Goal: Task Accomplishment & Management: Manage account settings

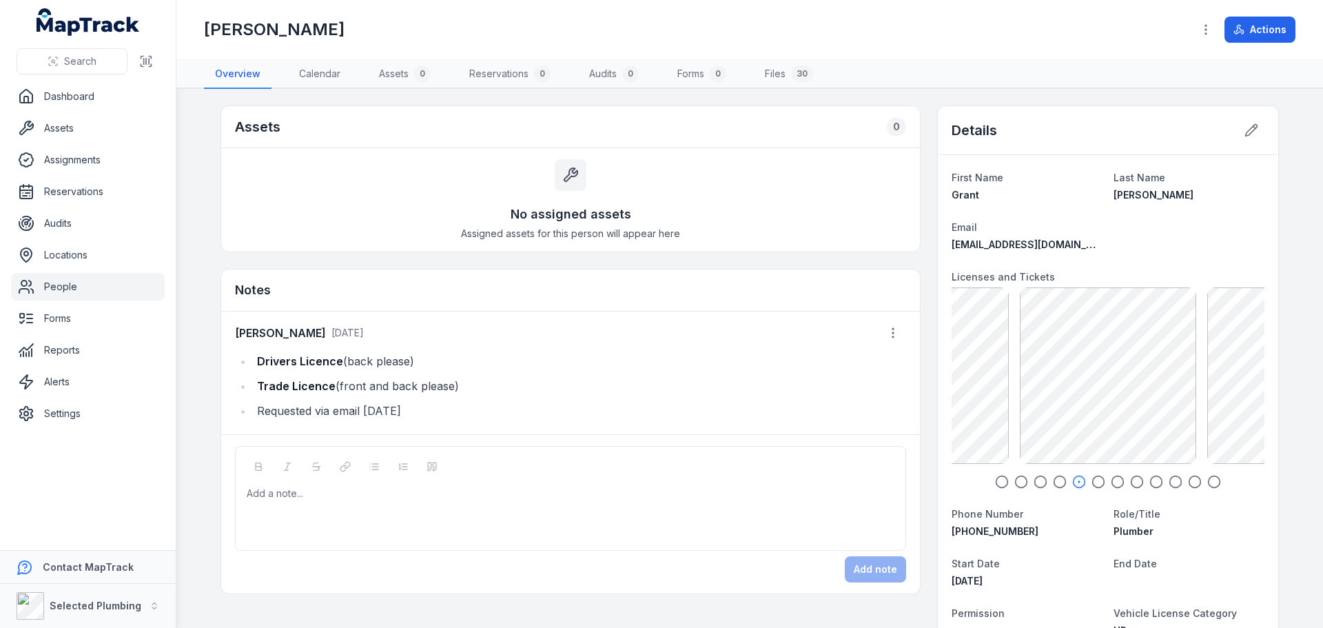
click at [1093, 482] on icon "button" at bounding box center [1098, 482] width 14 height 14
click at [1111, 480] on icon "button" at bounding box center [1118, 482] width 14 height 14
click at [1130, 481] on icon "button" at bounding box center [1137, 482] width 14 height 14
click at [1000, 485] on icon "button" at bounding box center [1002, 482] width 14 height 14
click at [1015, 483] on icon "button" at bounding box center [1021, 482] width 14 height 14
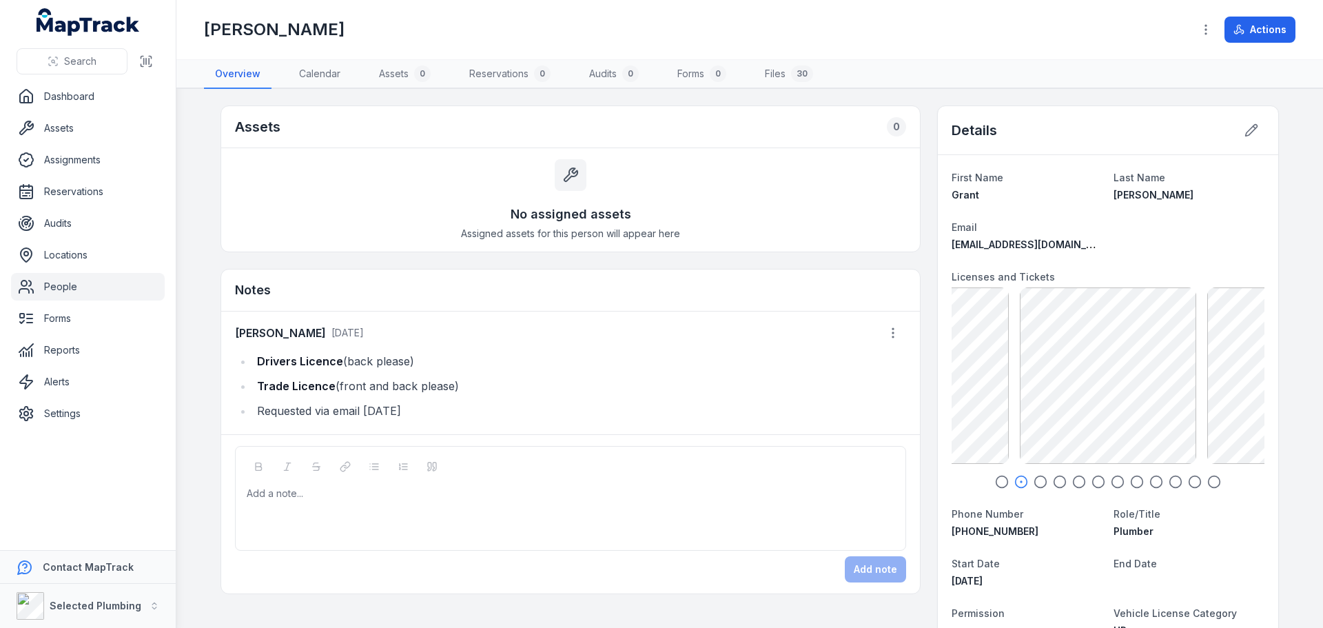
click at [1038, 483] on icon "button" at bounding box center [1040, 482] width 14 height 14
click at [1061, 483] on icon "button" at bounding box center [1060, 482] width 14 height 14
click at [1072, 483] on icon "button" at bounding box center [1079, 482] width 14 height 14
click at [1091, 484] on icon "button" at bounding box center [1098, 482] width 14 height 14
click at [1115, 482] on icon "button" at bounding box center [1118, 482] width 14 height 14
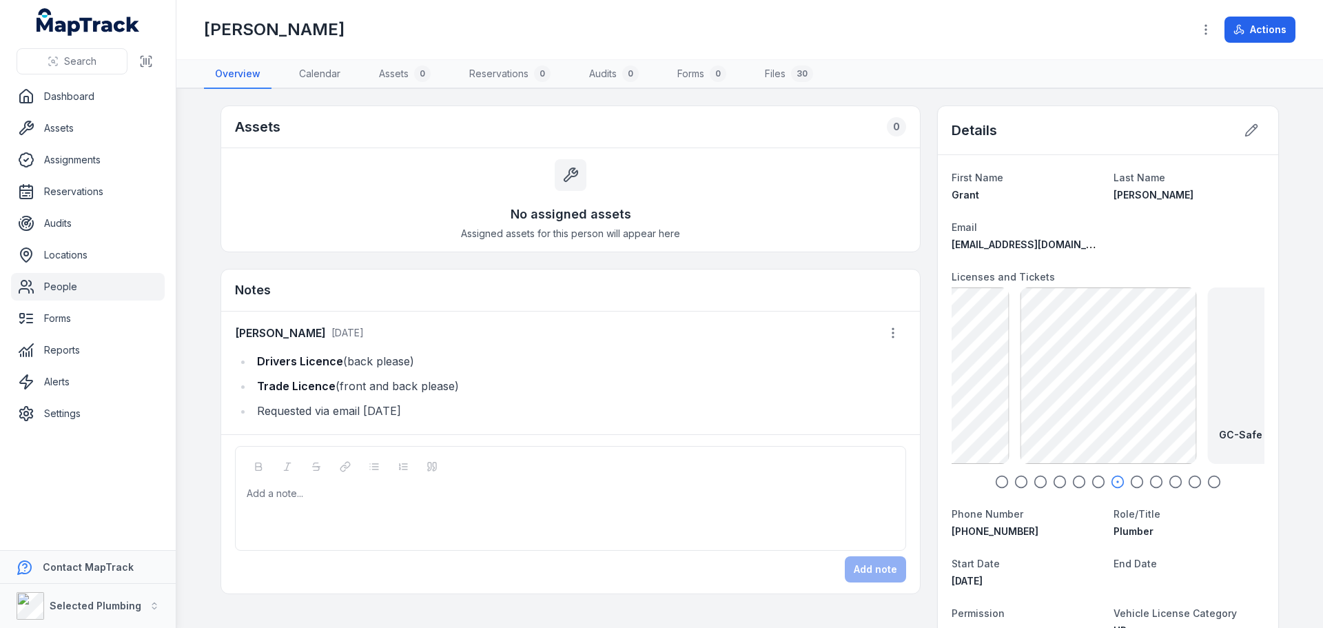
click at [1130, 482] on icon "button" at bounding box center [1137, 482] width 14 height 14
click at [1150, 480] on icon "button" at bounding box center [1156, 482] width 14 height 14
click at [1175, 481] on circle "button" at bounding box center [1176, 482] width 12 height 12
click at [1001, 482] on icon "button" at bounding box center [1002, 482] width 14 height 14
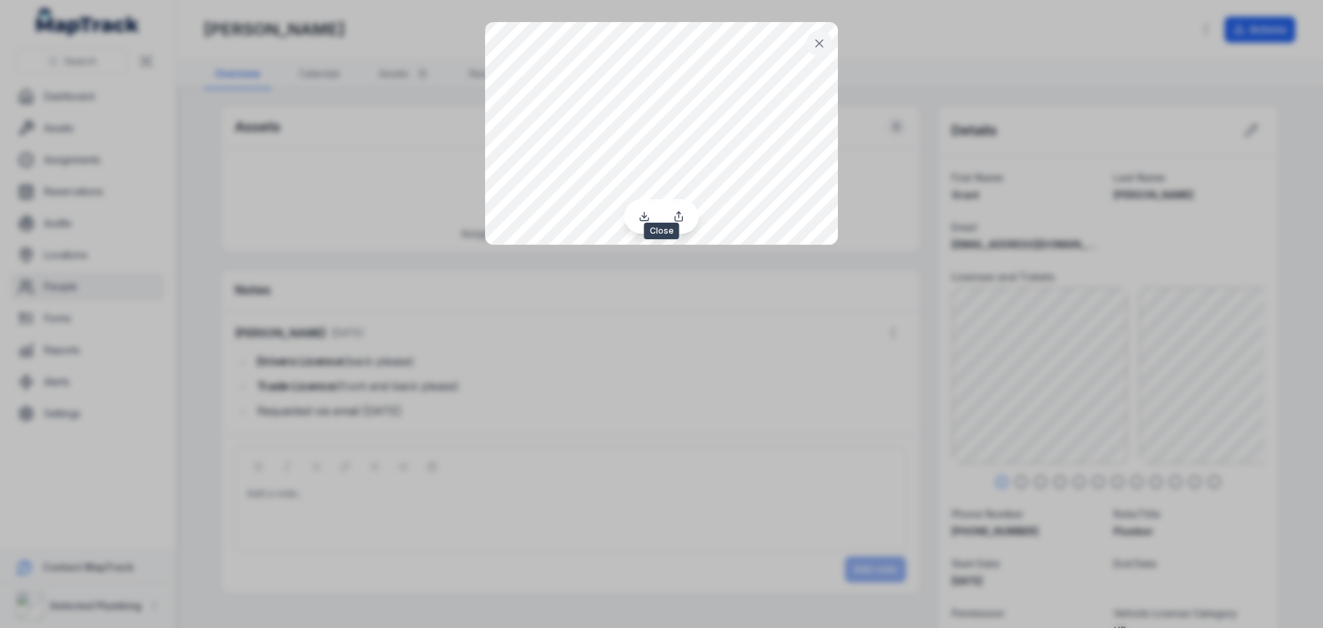
click at [820, 43] on icon at bounding box center [819, 43] width 7 height 7
click at [821, 54] on button at bounding box center [819, 43] width 26 height 26
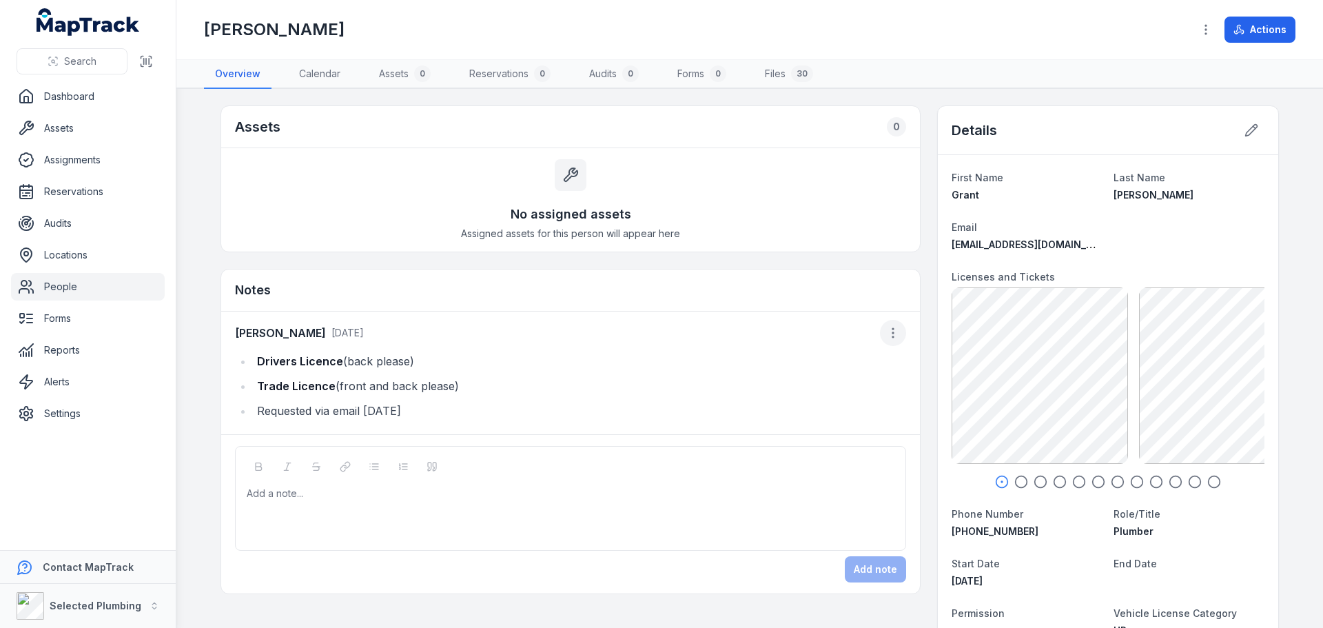
click at [888, 330] on icon "button" at bounding box center [893, 333] width 14 height 14
click at [768, 367] on div "Edit note" at bounding box center [818, 369] width 154 height 25
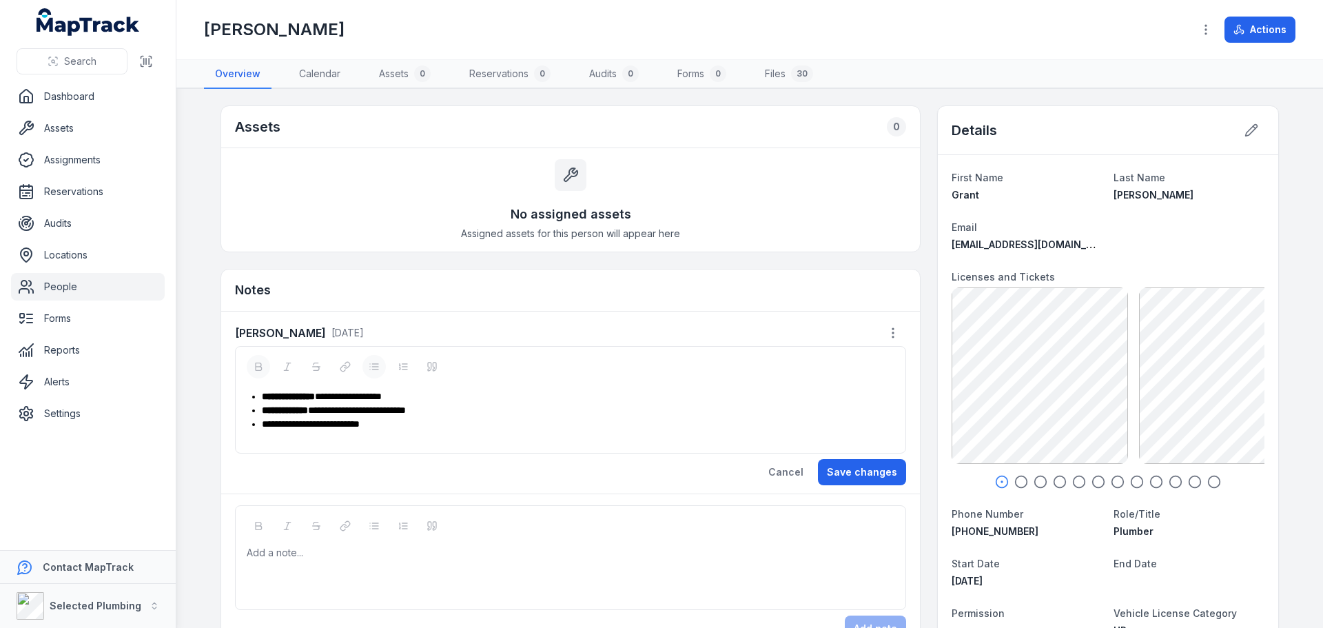
click at [443, 391] on div "**********" at bounding box center [578, 396] width 632 height 14
drag, startPoint x: 521, startPoint y: 402, endPoint x: 411, endPoint y: 398, distance: 110.3
click at [411, 398] on div "**********" at bounding box center [578, 396] width 632 height 14
click at [456, 410] on div "**********" at bounding box center [578, 410] width 632 height 14
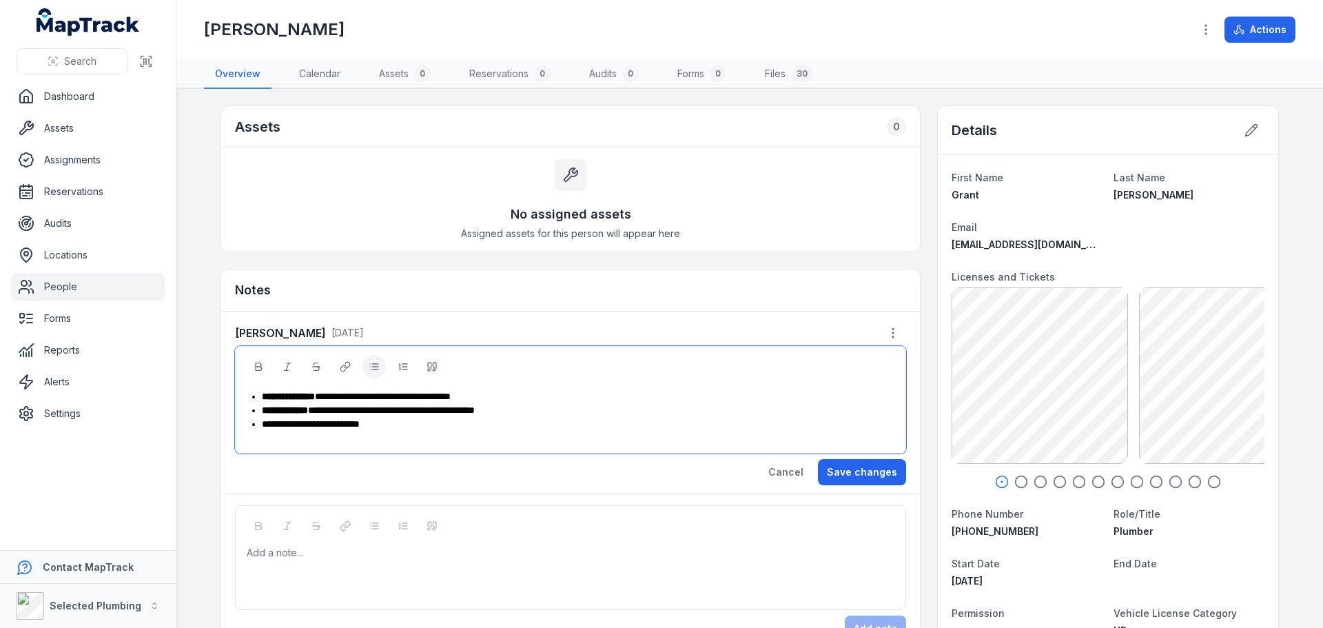
click at [409, 426] on div "**********" at bounding box center [578, 424] width 632 height 14
click at [849, 473] on button "Save changes" at bounding box center [862, 472] width 88 height 26
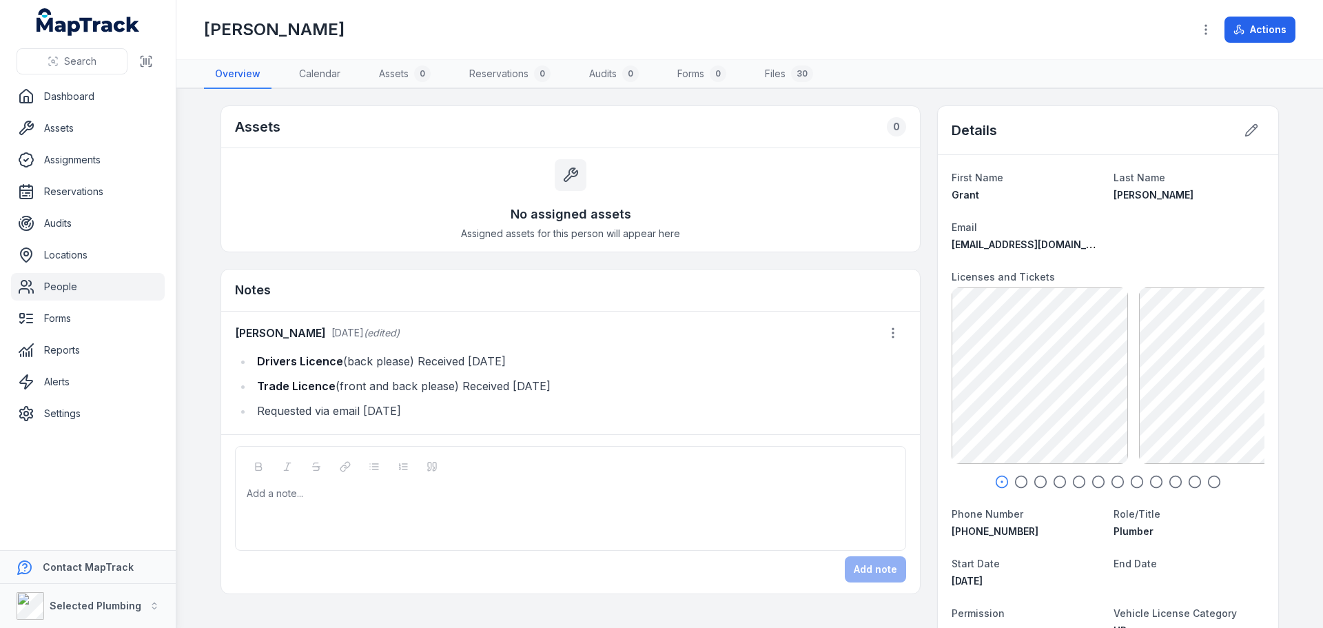
drag, startPoint x: 56, startPoint y: 281, endPoint x: 87, endPoint y: 269, distance: 33.1
click at [56, 281] on link "People" at bounding box center [88, 287] width 154 height 28
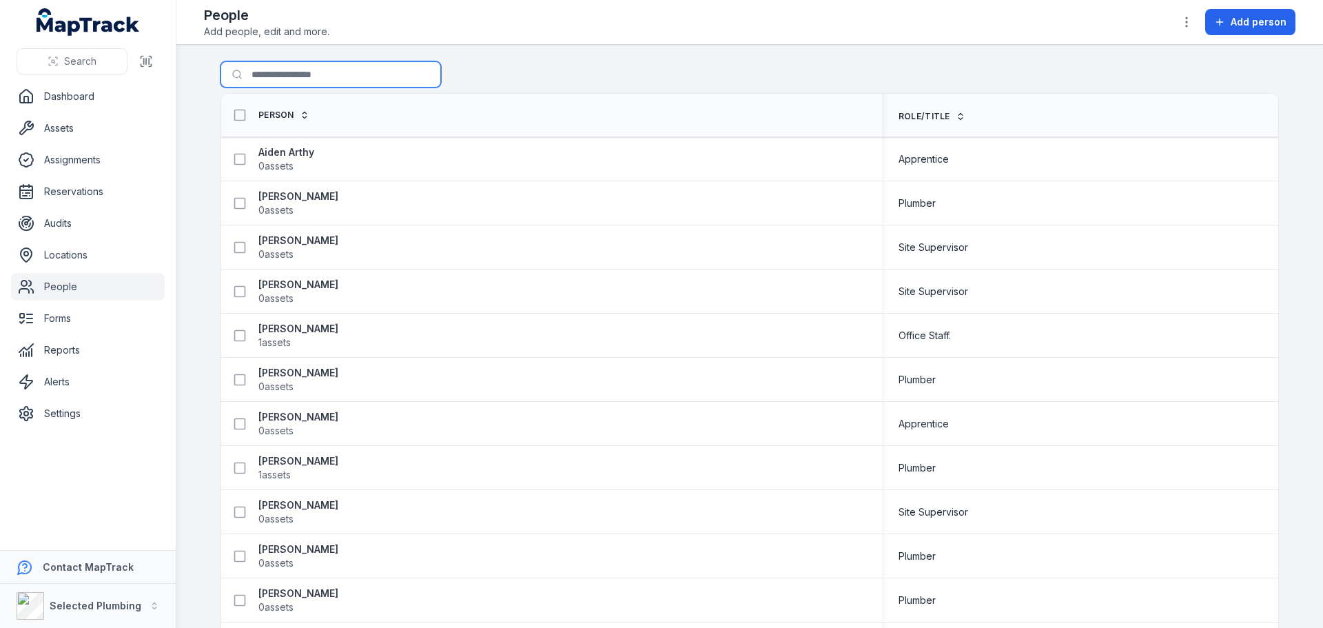
click at [291, 78] on input "Search for people" at bounding box center [330, 74] width 220 height 26
type input "****"
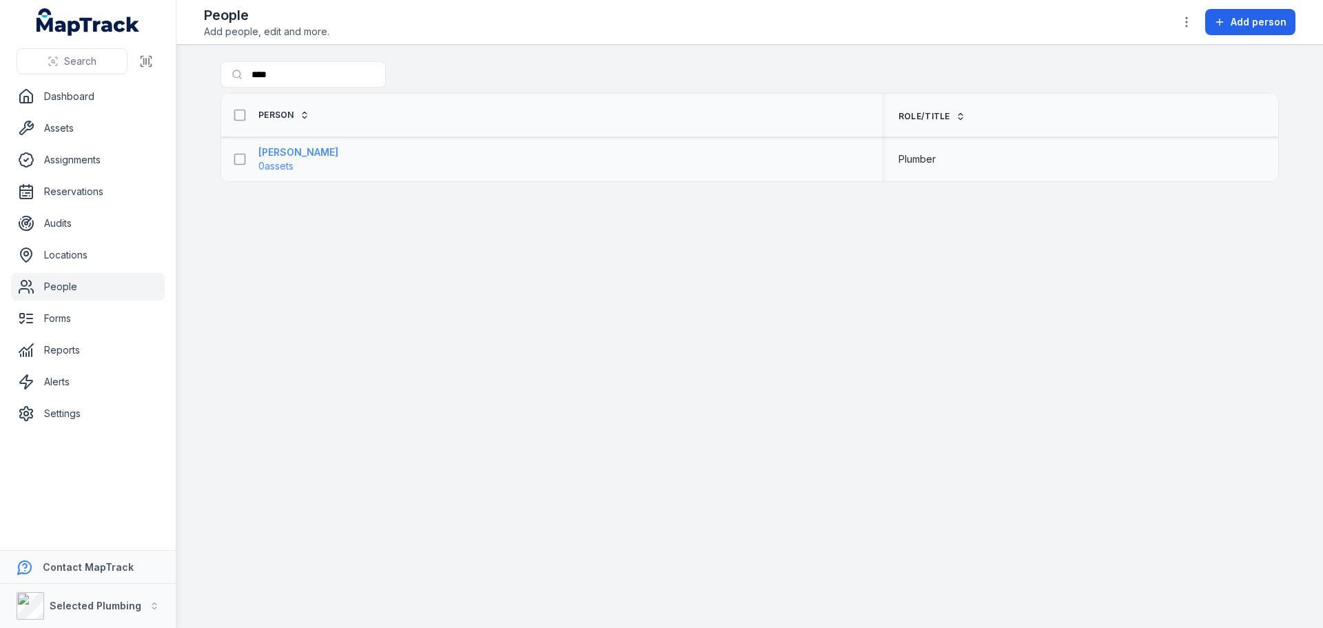
click at [282, 156] on strong "[PERSON_NAME]" at bounding box center [298, 152] width 80 height 14
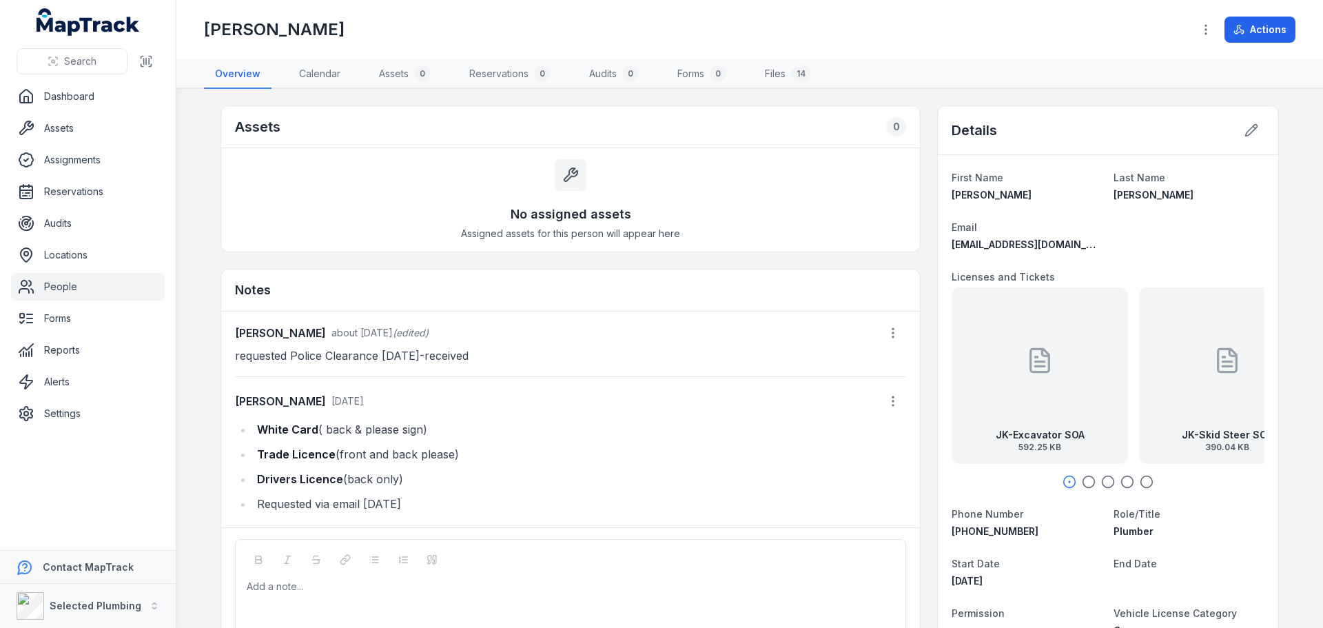
click at [73, 280] on link "People" at bounding box center [88, 287] width 154 height 28
click at [54, 283] on link "People" at bounding box center [88, 287] width 154 height 28
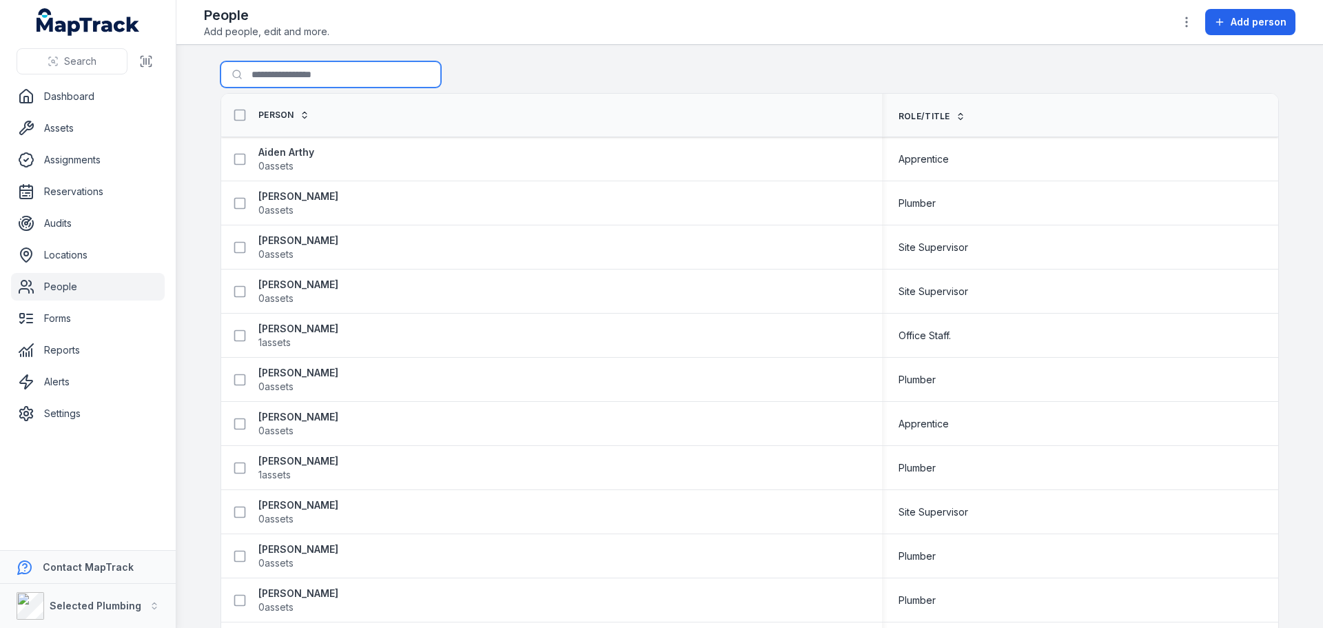
click at [264, 74] on input "Search for people" at bounding box center [330, 74] width 220 height 26
type input "*****"
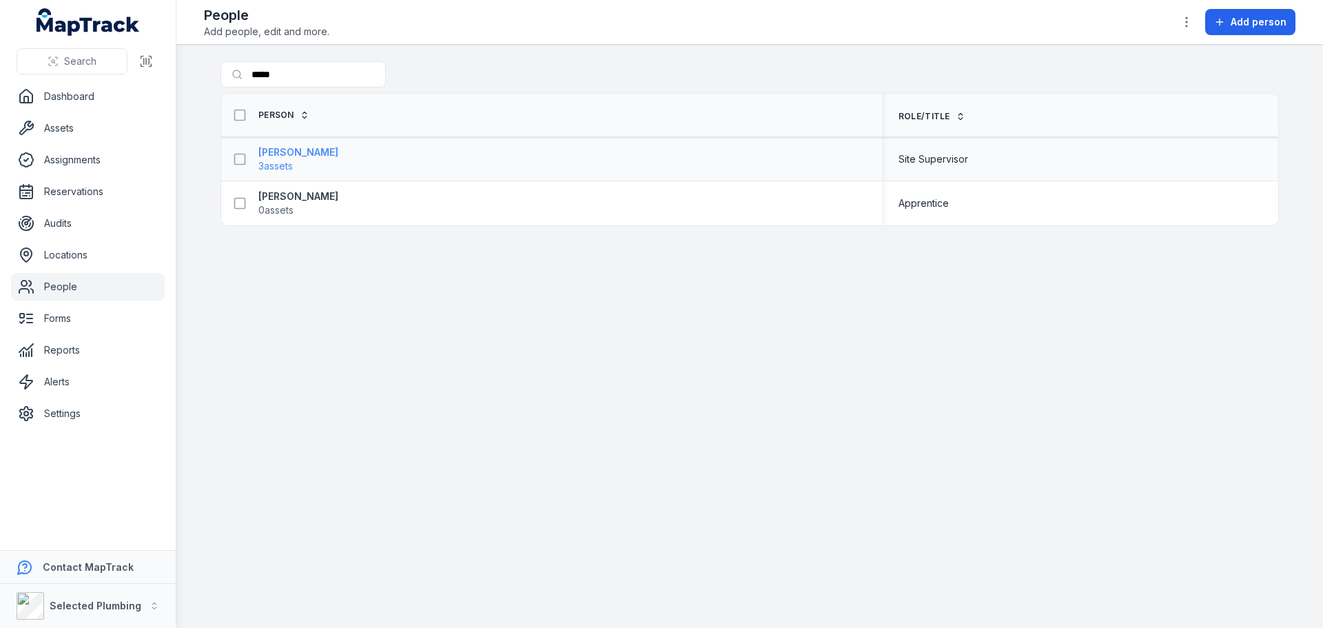
click at [289, 152] on strong "[PERSON_NAME]" at bounding box center [298, 152] width 80 height 14
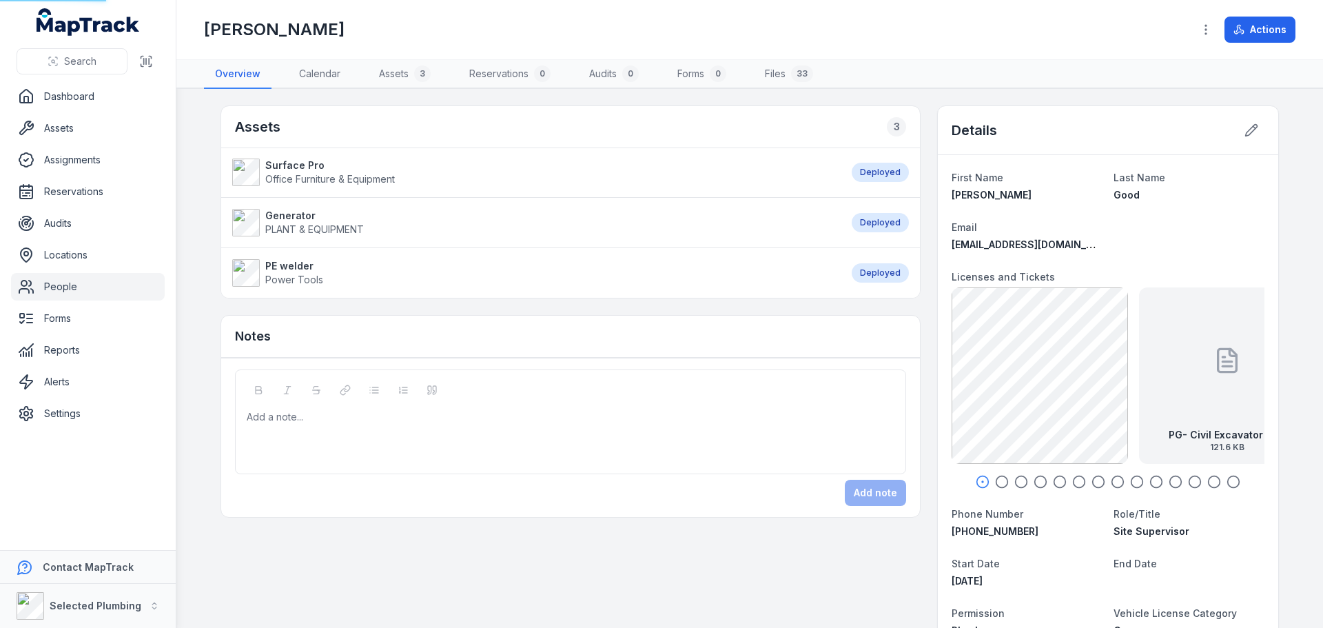
click at [285, 151] on li "Surface Pro Office Furniture & Equipment Deployed" at bounding box center [570, 172] width 699 height 50
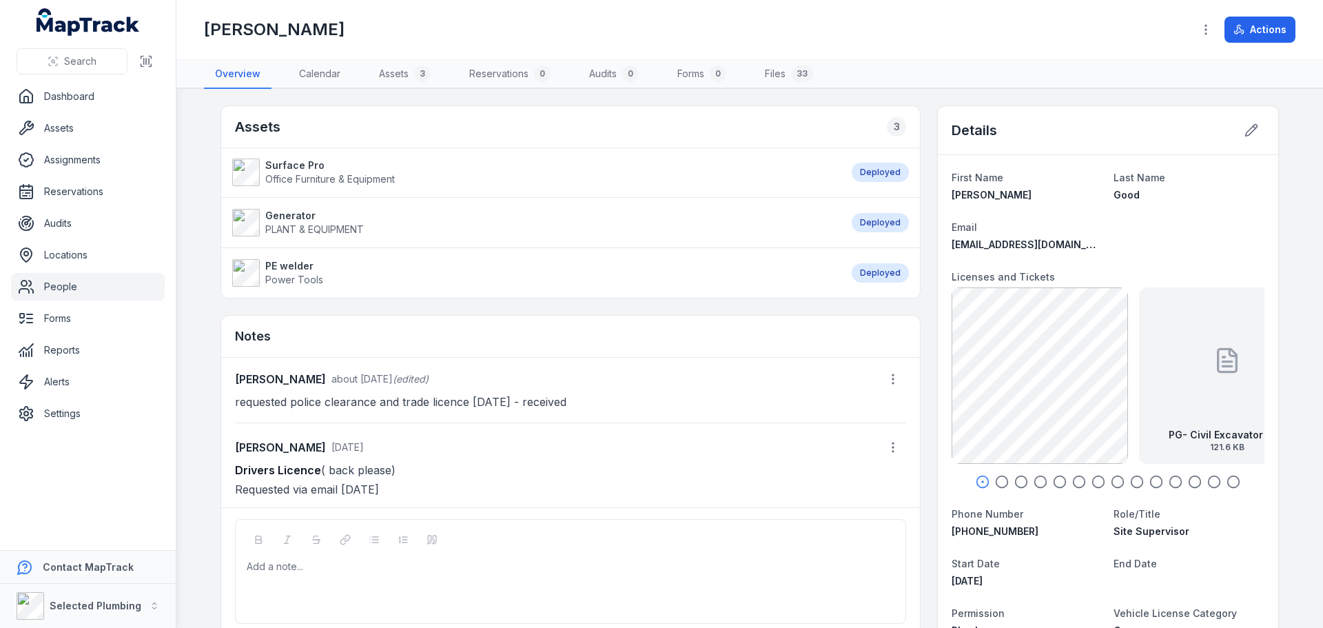
click at [384, 120] on div "Assets 3" at bounding box center [570, 127] width 699 height 42
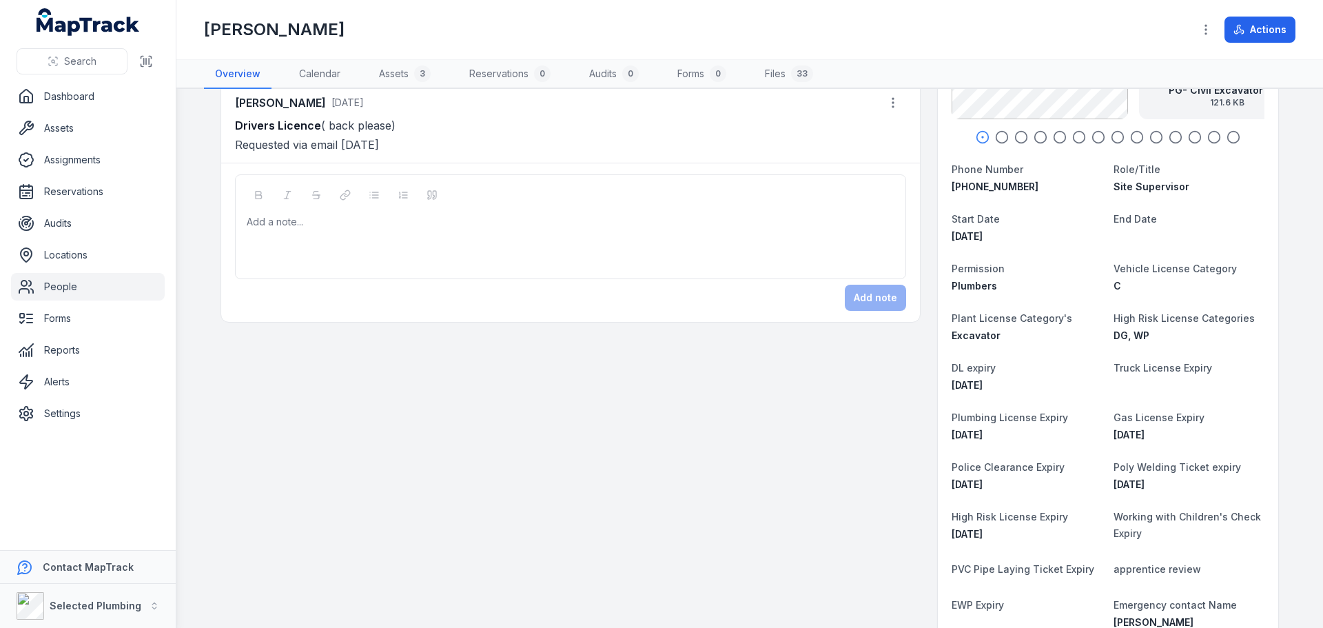
scroll to position [69, 0]
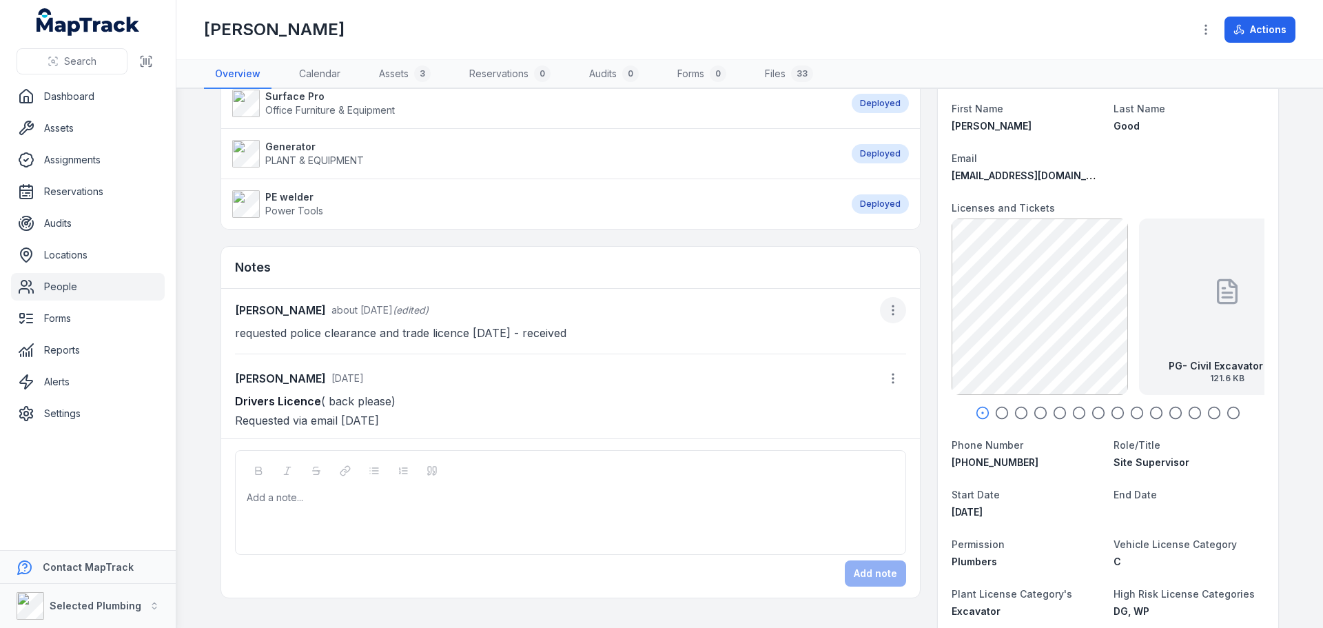
click at [886, 308] on icon "button" at bounding box center [893, 310] width 14 height 14
click at [778, 347] on div "Edit note" at bounding box center [818, 346] width 154 height 25
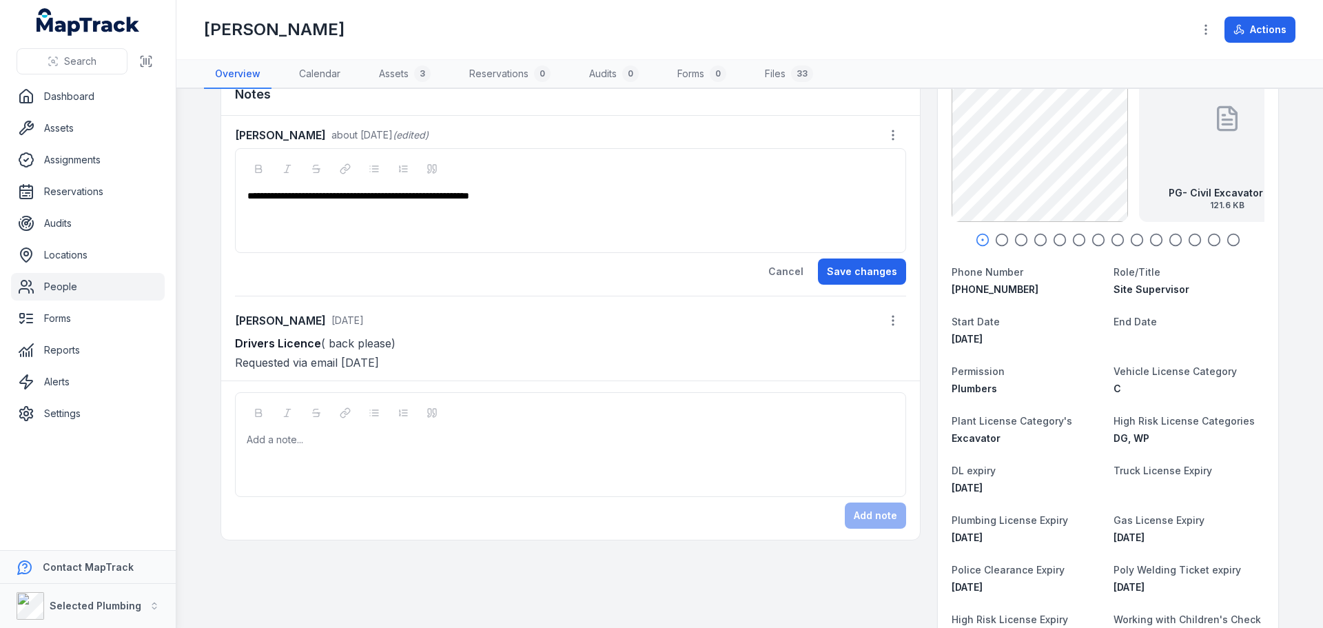
scroll to position [344, 0]
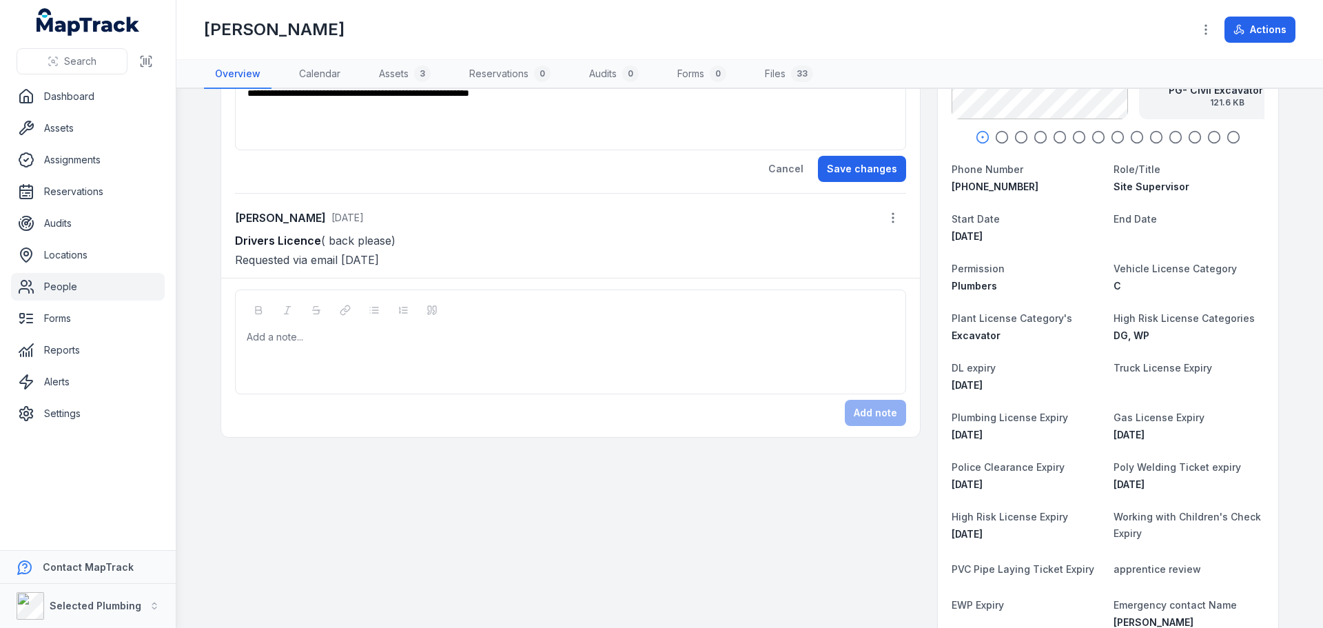
click at [280, 345] on div "Add a note..." at bounding box center [571, 357] width 648 height 55
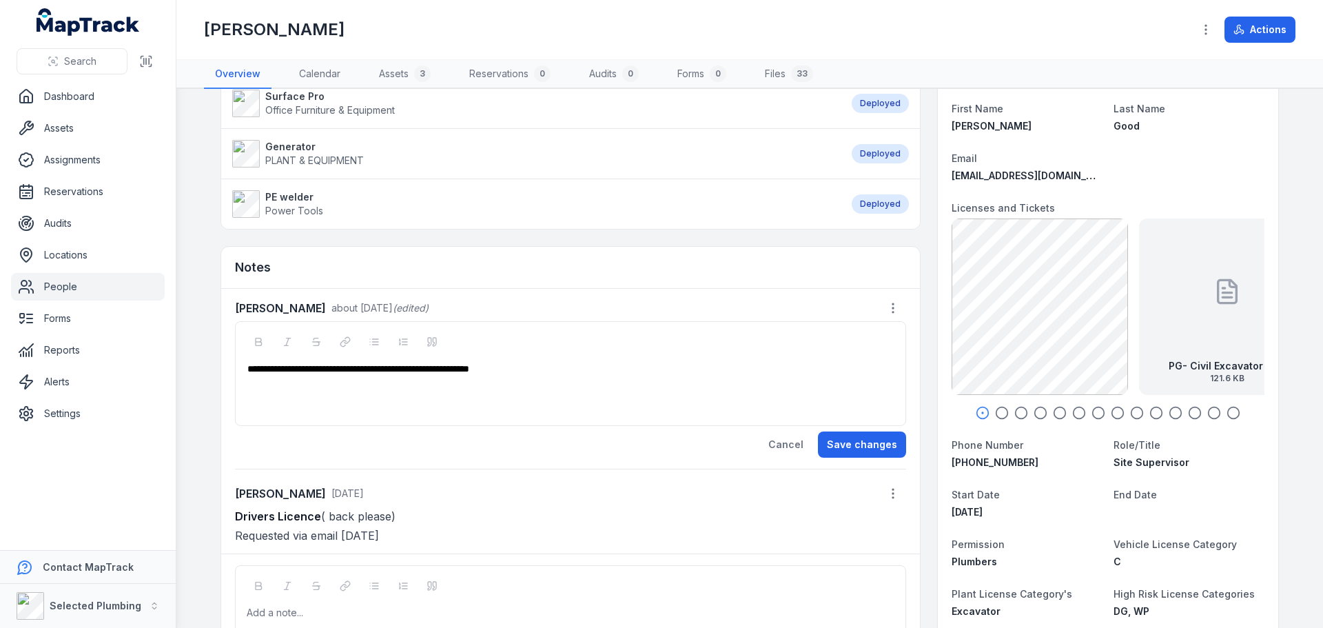
scroll to position [0, 0]
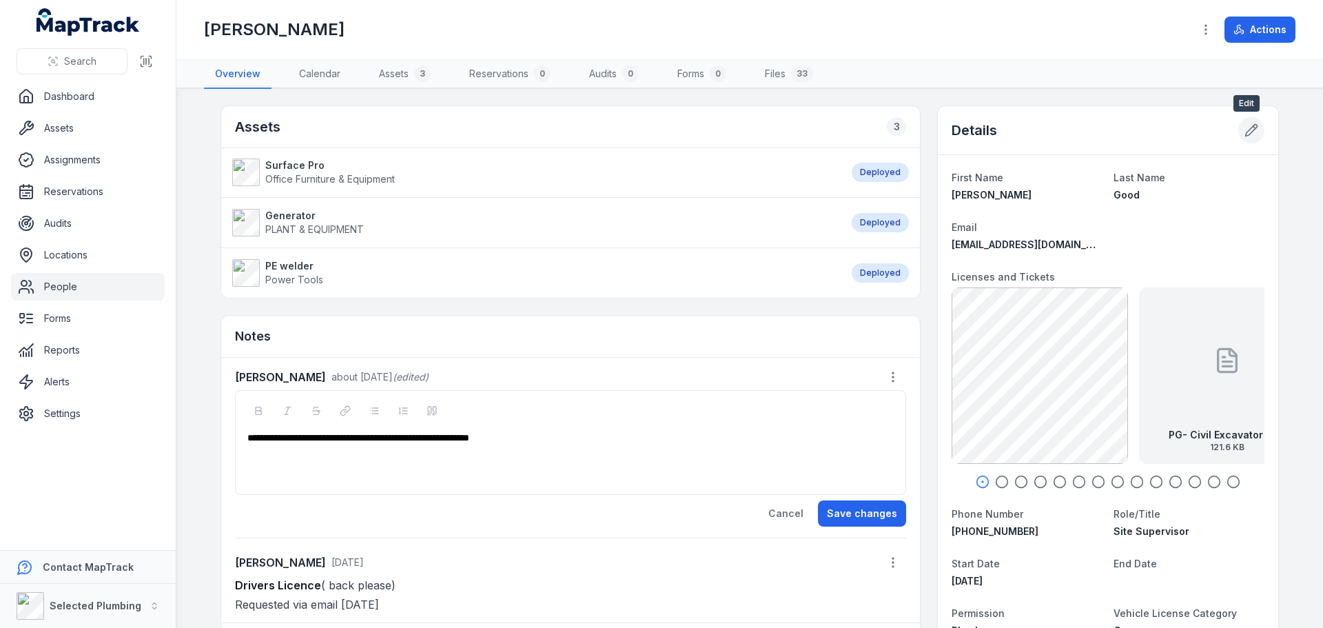
click at [1252, 132] on icon at bounding box center [1251, 130] width 14 height 14
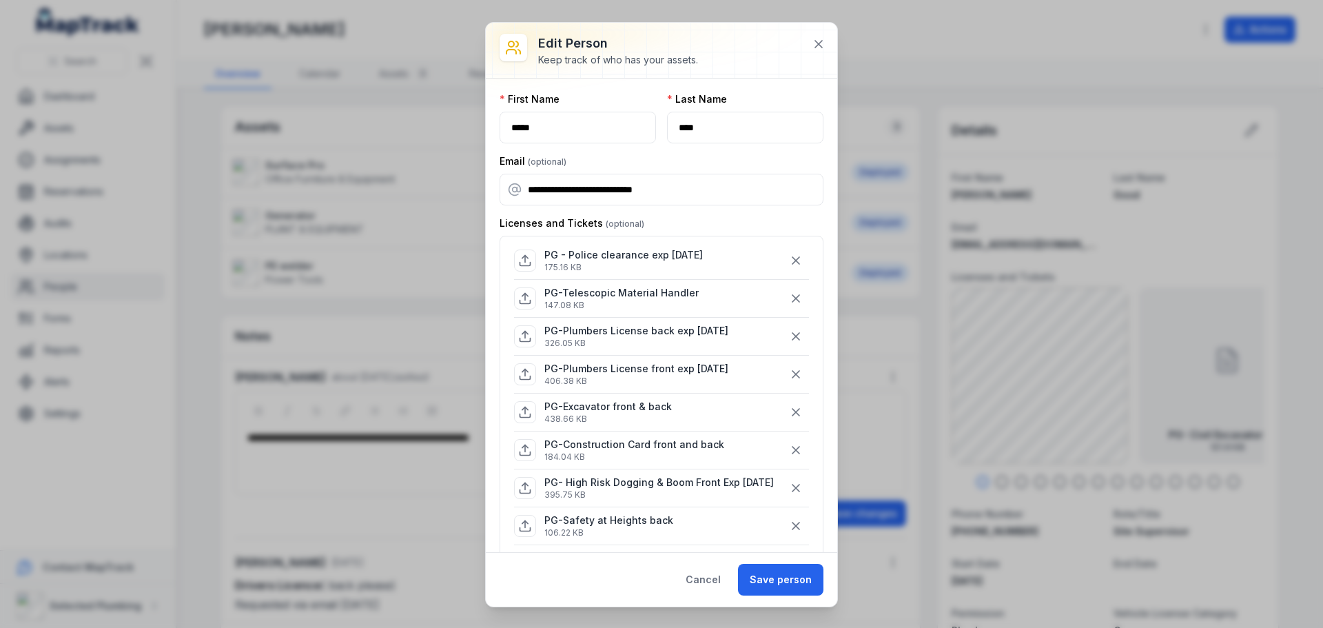
scroll to position [276, 0]
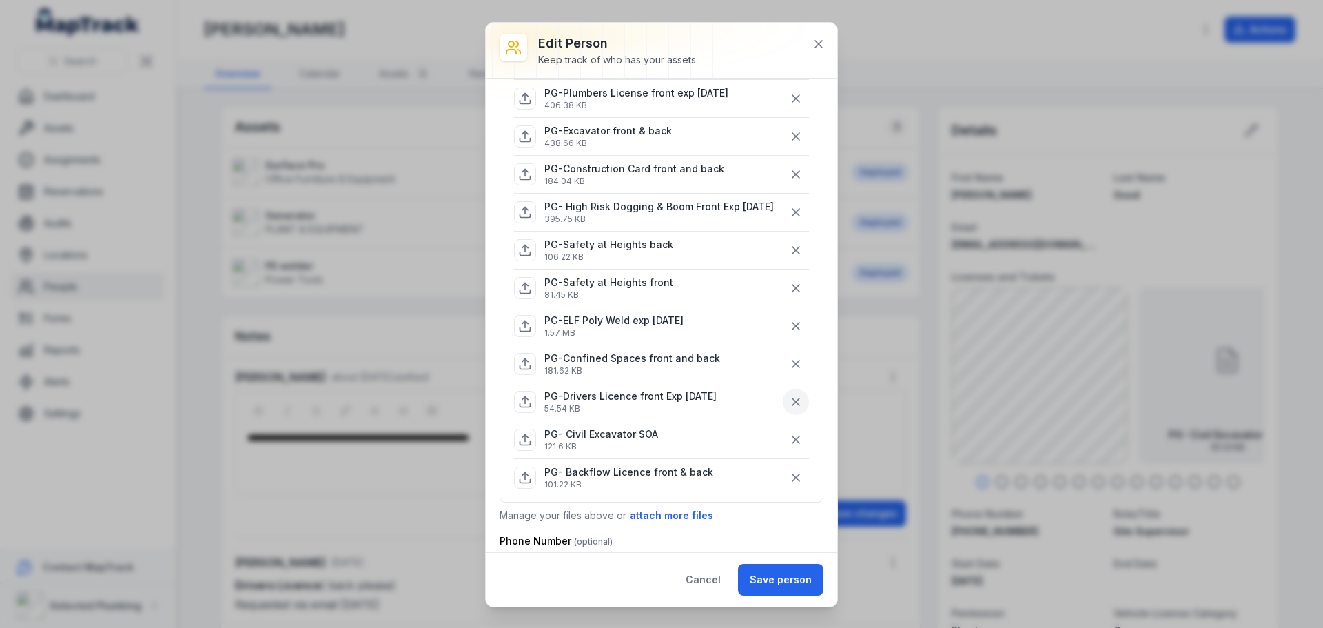
click at [789, 409] on icon "button" at bounding box center [796, 402] width 14 height 14
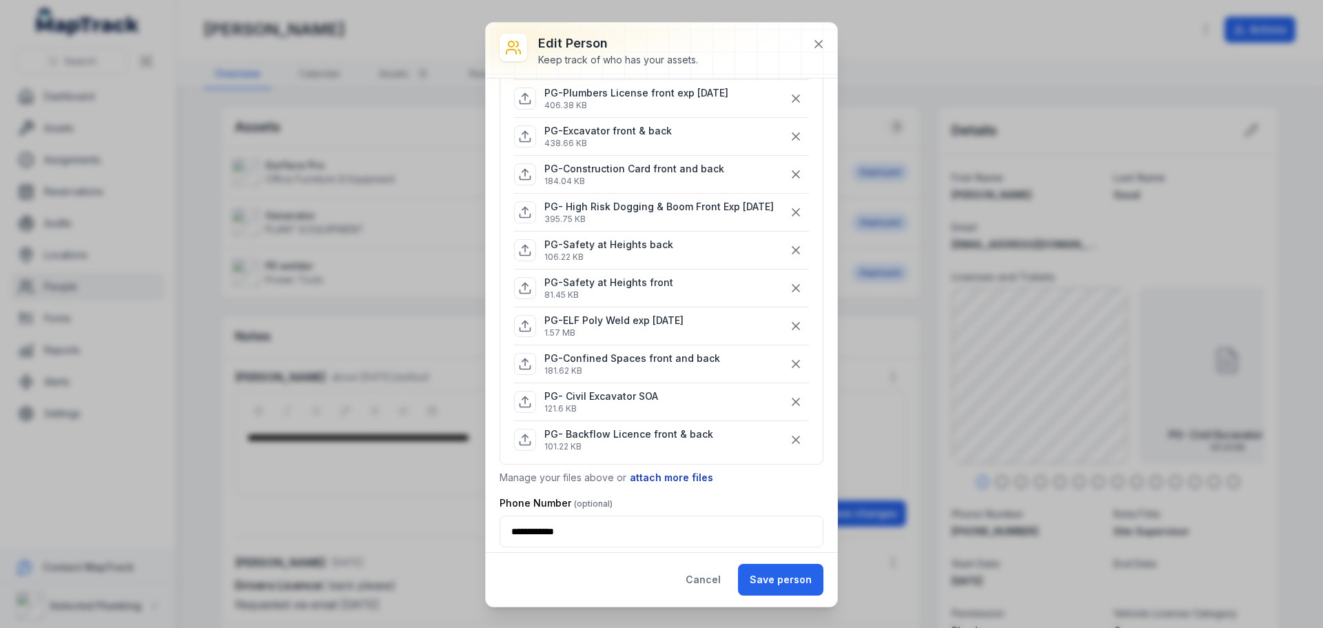
click at [676, 485] on button "attach more files" at bounding box center [671, 477] width 85 height 15
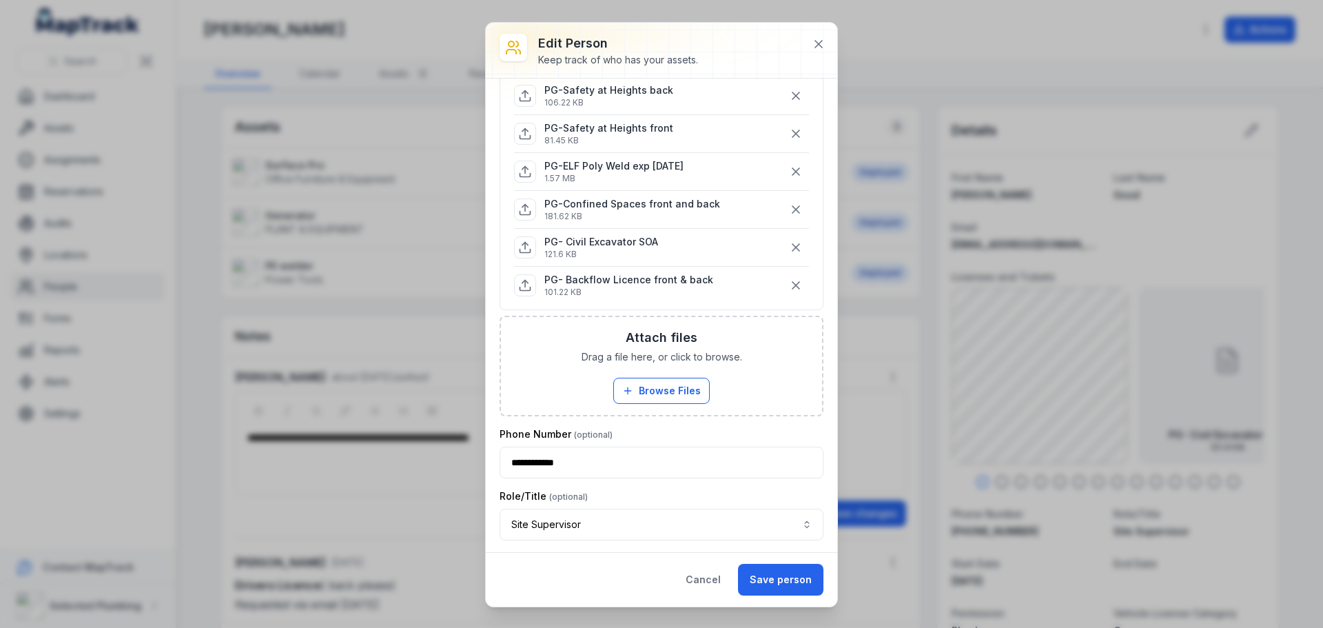
scroll to position [551, 0]
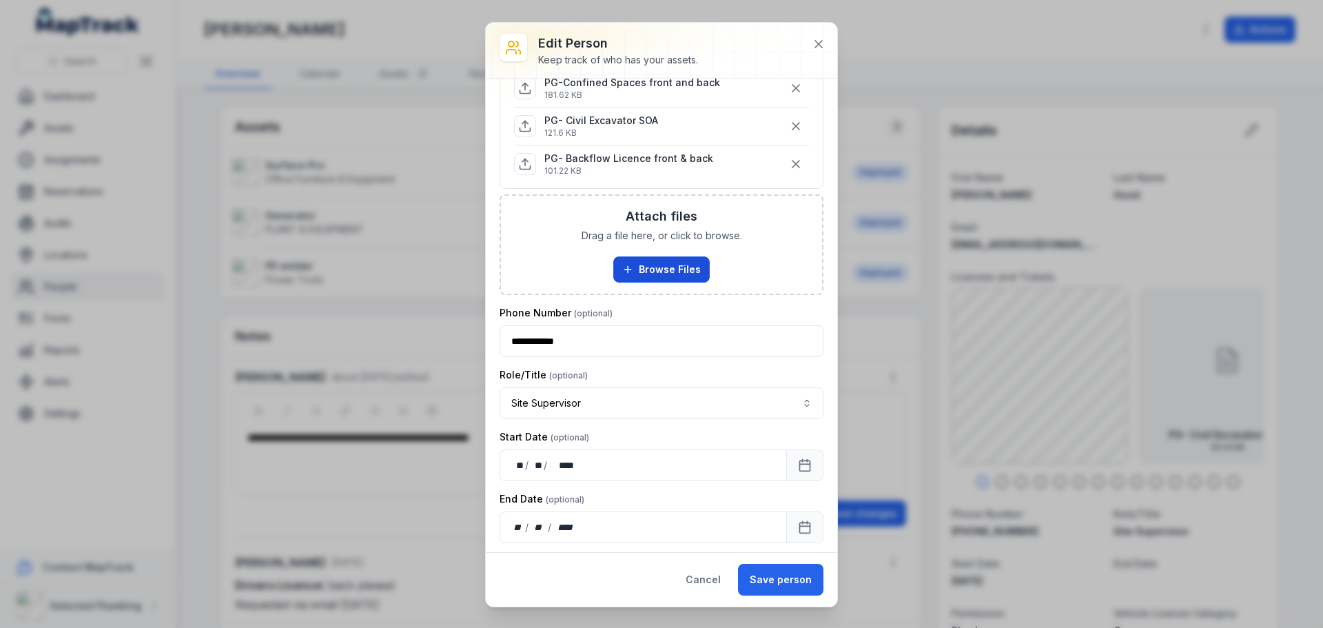
click at [673, 282] on button "Browse Files" at bounding box center [661, 269] width 96 height 26
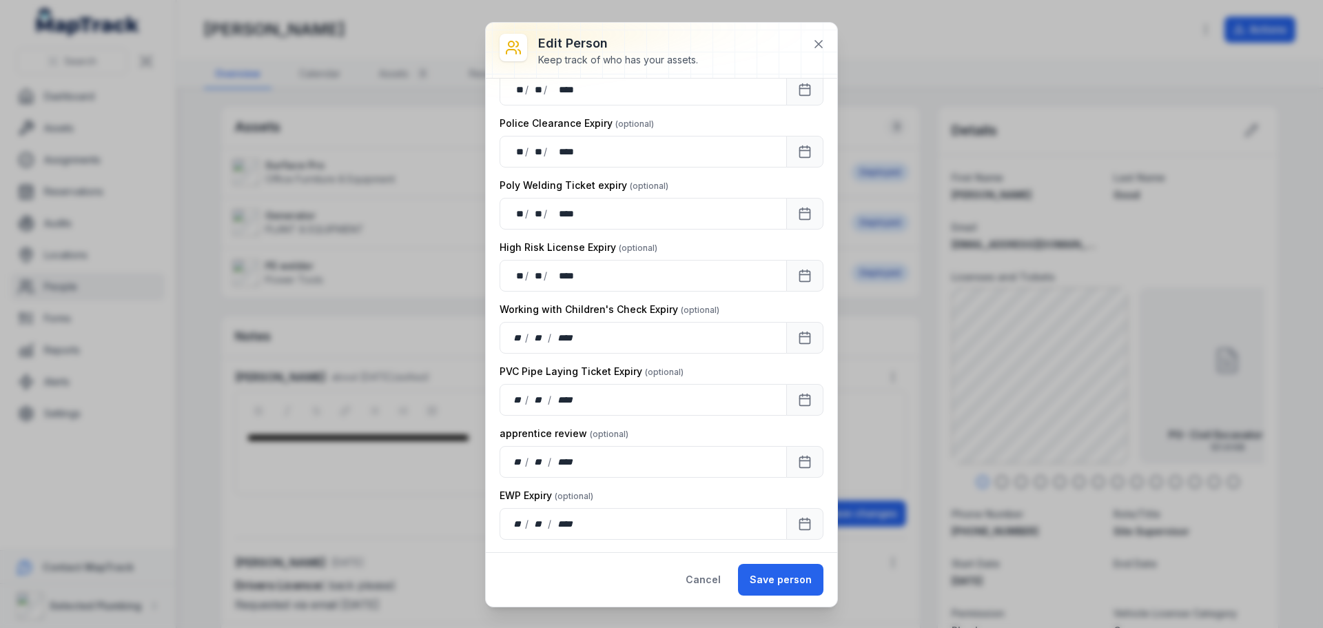
scroll to position [1426, 0]
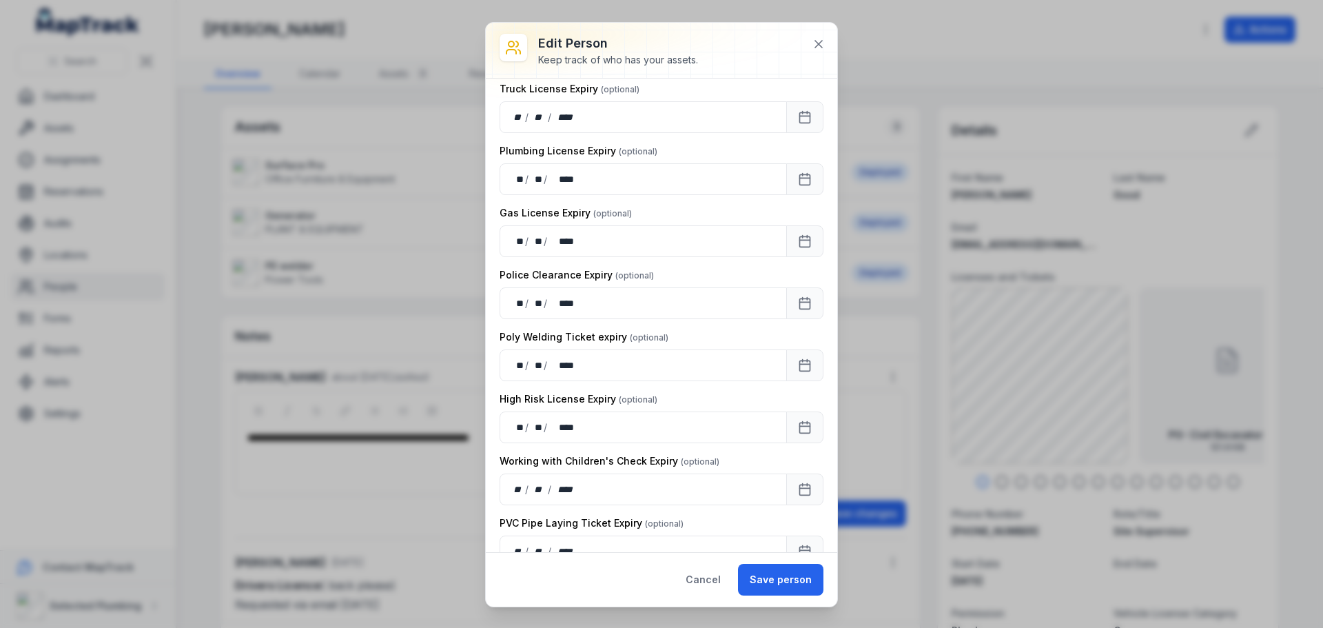
drag, startPoint x: 773, startPoint y: 574, endPoint x: 743, endPoint y: 543, distance: 43.4
click at [774, 574] on button "Save person" at bounding box center [780, 580] width 85 height 32
